Goal: Information Seeking & Learning: Learn about a topic

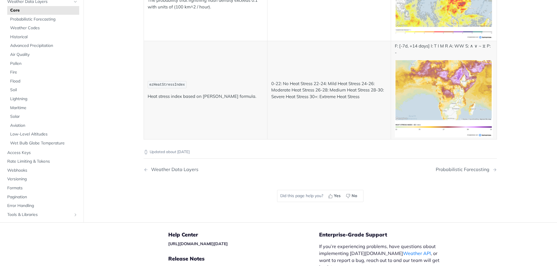
scroll to position [3027, 0]
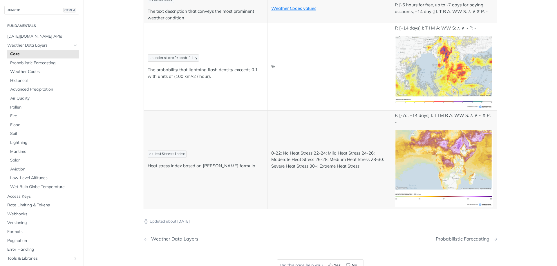
click at [464, 238] on div "Probabilistic Forecasting" at bounding box center [463, 240] width 57 height 6
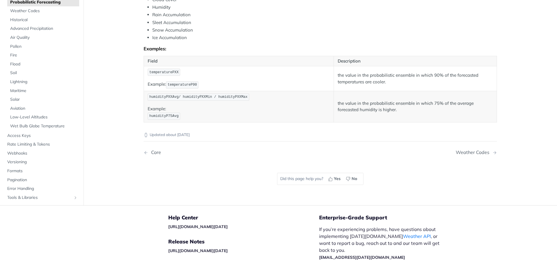
scroll to position [348, 0]
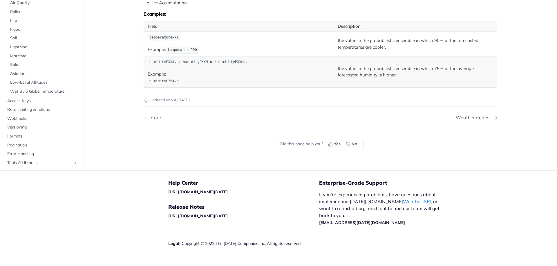
click at [479, 121] on div "Weather Codes" at bounding box center [473, 118] width 37 height 6
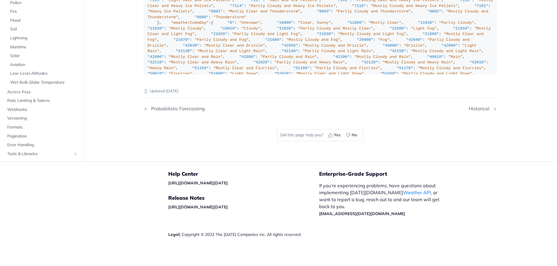
scroll to position [4196, 0]
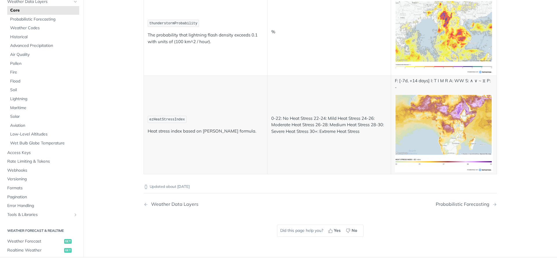
scroll to position [70, 0]
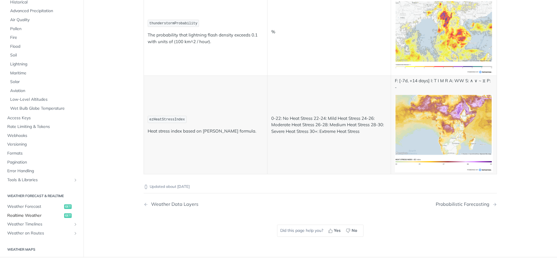
click at [29, 217] on span "Realtime Weather" at bounding box center [34, 216] width 55 height 6
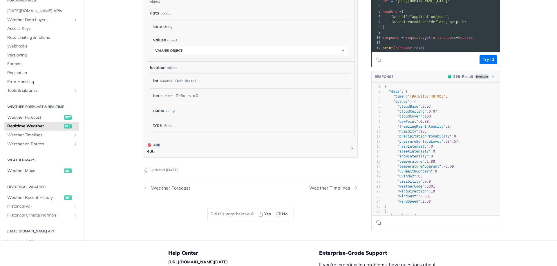
scroll to position [348, 0]
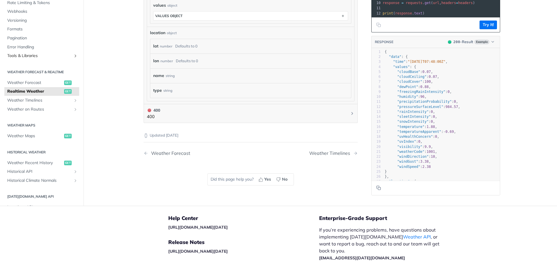
click at [28, 55] on span "Tools & Libraries" at bounding box center [39, 56] width 64 height 6
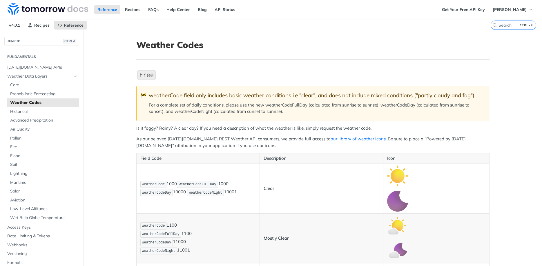
scroll to position [4196, 0]
